Goal: Task Accomplishment & Management: Use online tool/utility

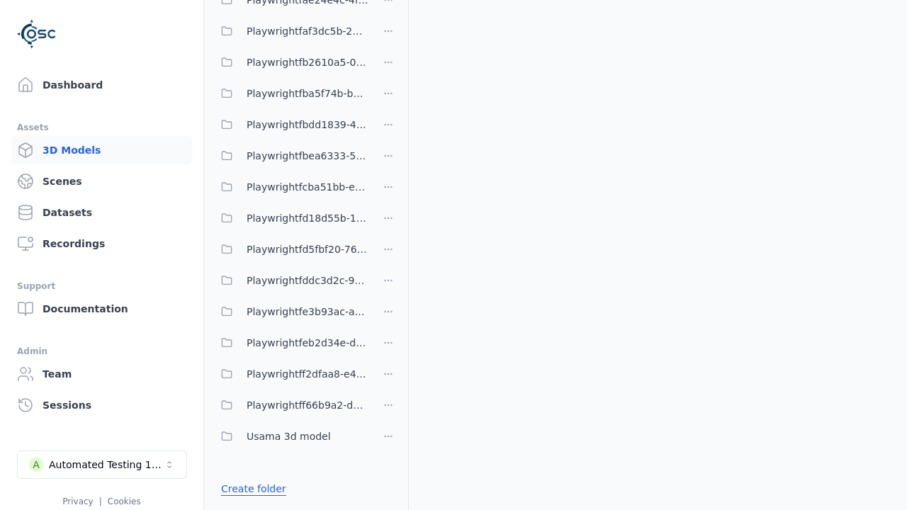
click at [250, 488] on link "Create folder" at bounding box center [253, 489] width 65 height 14
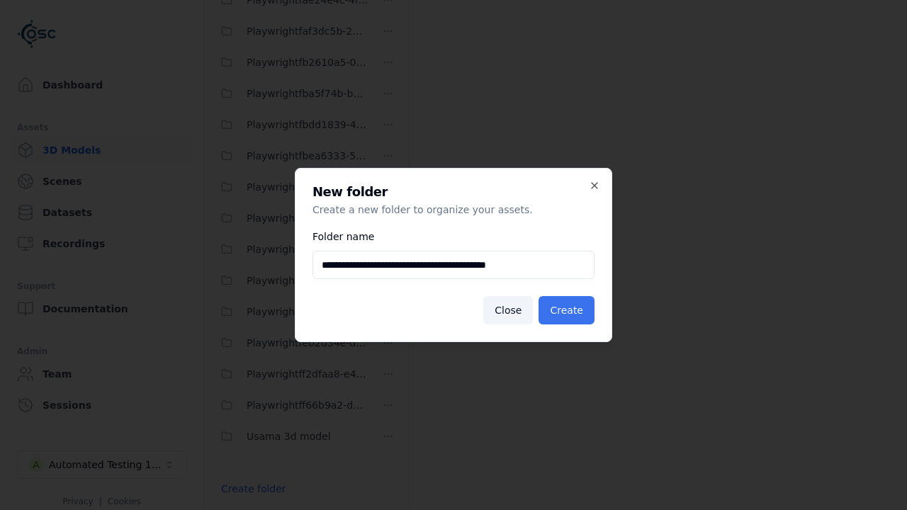
type input "**********"
click at [568, 310] on button "Create" at bounding box center [566, 310] width 56 height 28
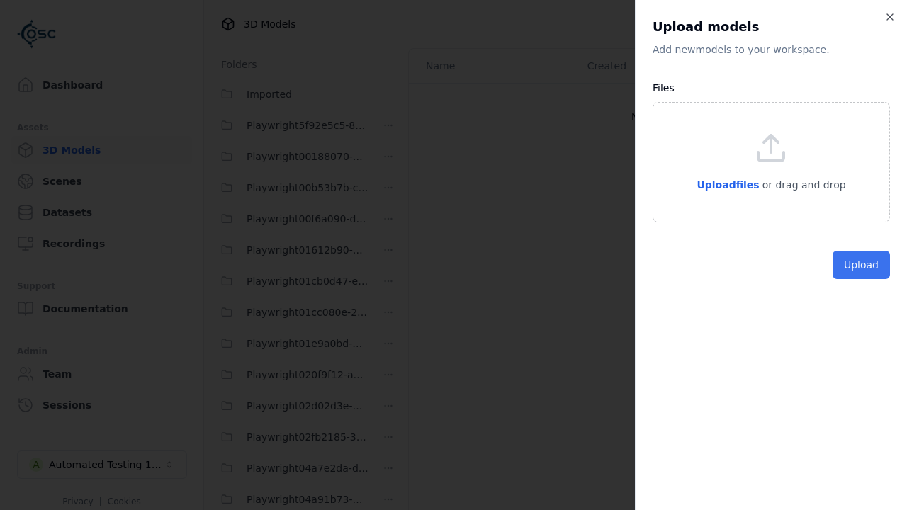
click at [862, 279] on button "Upload" at bounding box center [860, 265] width 57 height 28
